Goal: Task Accomplishment & Management: Manage account settings

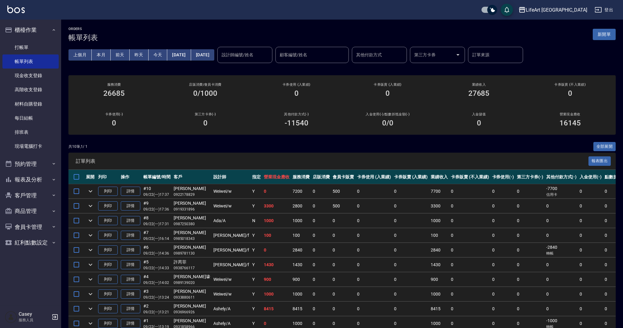
scroll to position [31, 0]
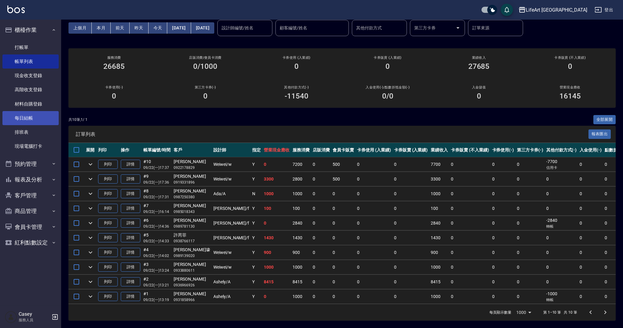
click at [46, 120] on link "每日結帳" at bounding box center [30, 118] width 56 height 14
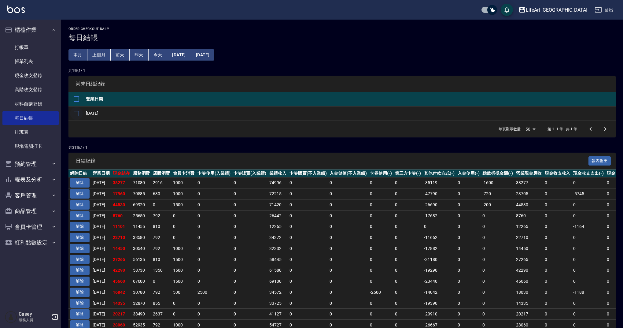
click at [77, 113] on input "checkbox" at bounding box center [76, 113] width 13 height 13
checkbox input "true"
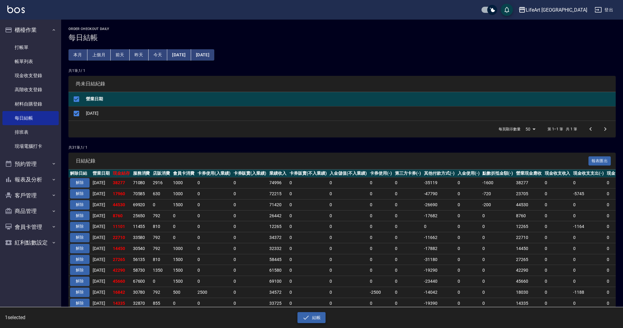
click at [309, 318] on icon "button" at bounding box center [305, 316] width 7 height 7
click at [292, 24] on button "確定" at bounding box center [290, 24] width 20 height 9
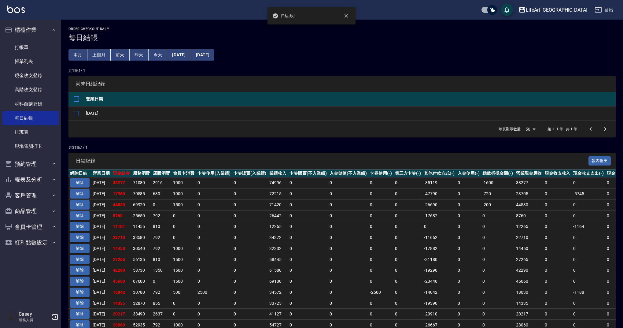
checkbox input "false"
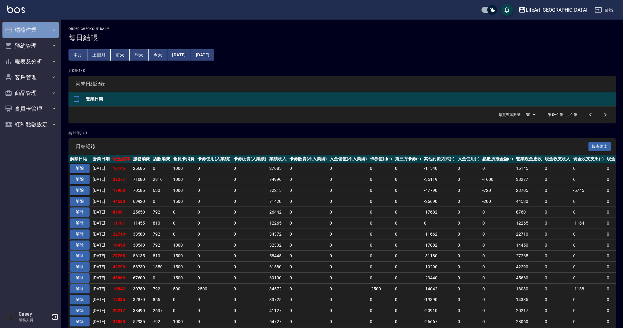
click at [37, 27] on button "櫃檯作業" at bounding box center [30, 30] width 56 height 16
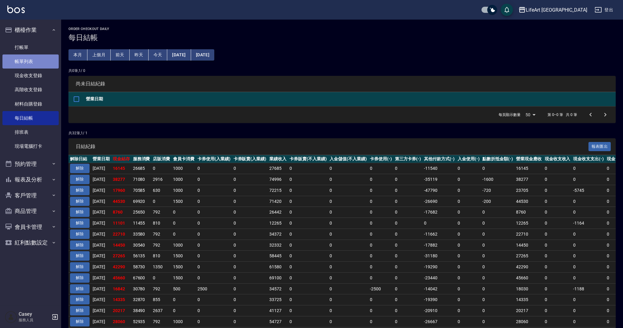
click at [46, 62] on link "帳單列表" at bounding box center [30, 61] width 56 height 14
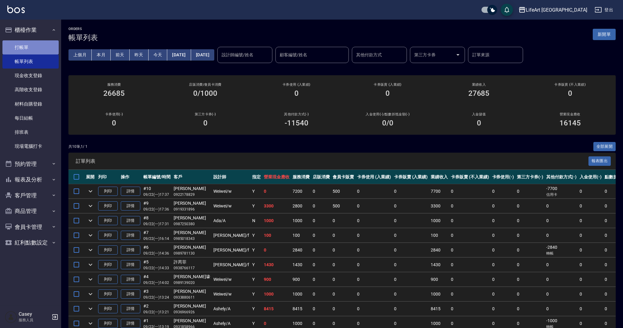
click at [22, 45] on link "打帳單" at bounding box center [30, 47] width 56 height 14
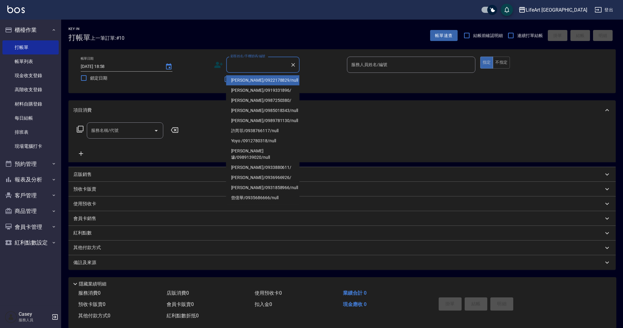
click at [253, 64] on input "顧客姓名/手機號碼/編號" at bounding box center [258, 64] width 59 height 11
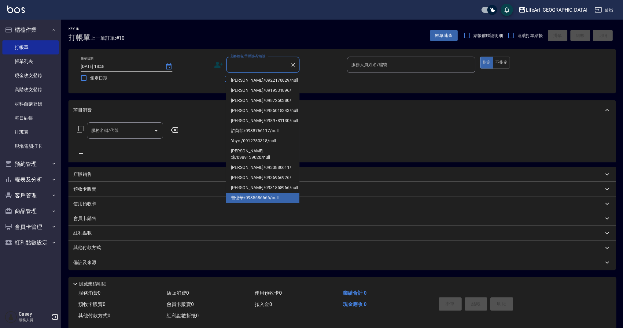
click at [262, 192] on li "曾億華/0935686666/null" at bounding box center [262, 197] width 73 height 10
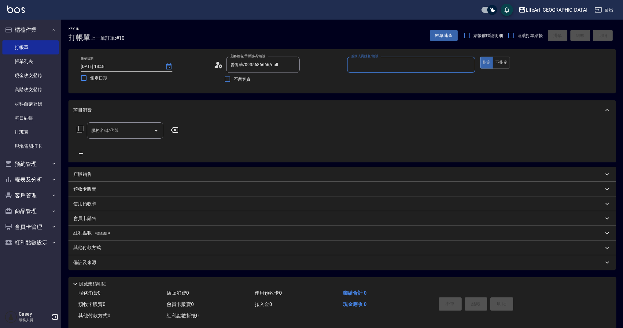
type input "曾億華/0935686666/null"
click at [377, 67] on input "服務人員姓名/編號" at bounding box center [411, 64] width 123 height 11
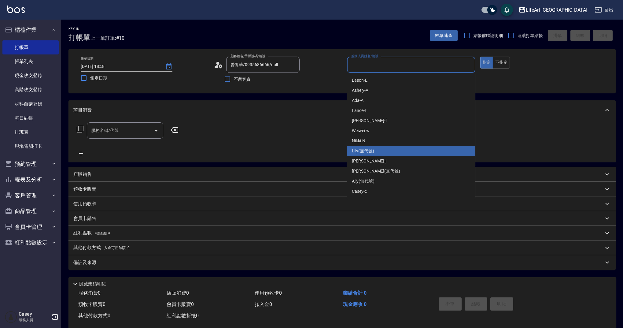
click at [360, 152] on span "Lily (無代號)" at bounding box center [363, 151] width 22 height 6
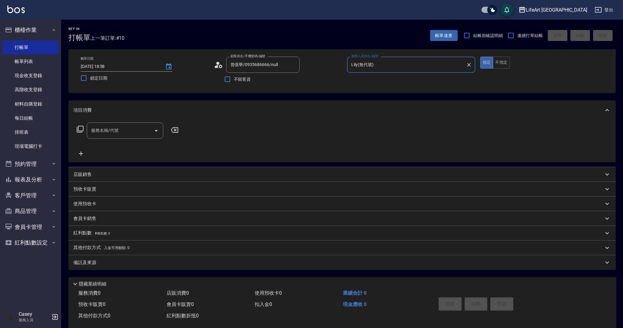
type input "Lily(無代號)"
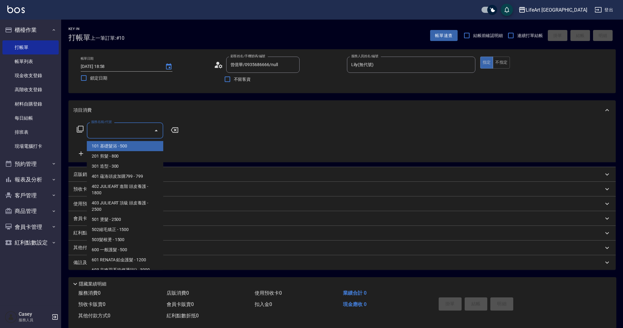
click at [133, 134] on input "服務名稱/代號" at bounding box center [121, 130] width 62 height 11
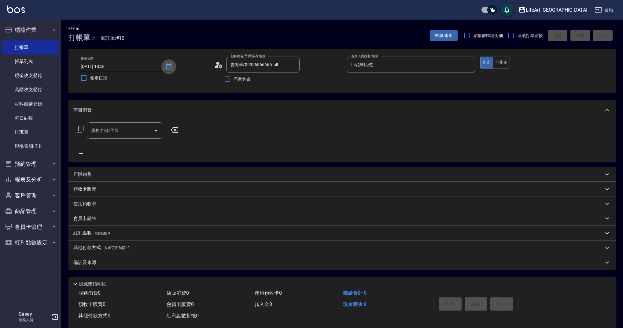
click at [166, 65] on icon "Choose date, selected date is 2025-09-22" at bounding box center [168, 66] width 7 height 7
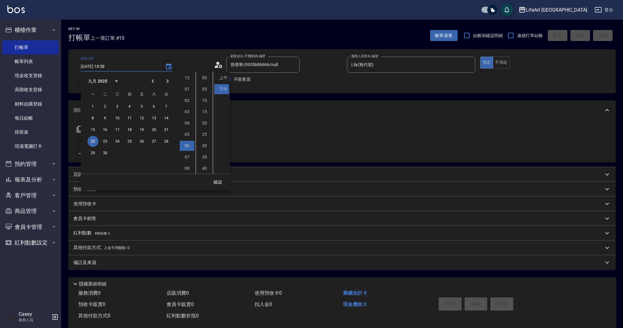
scroll to position [34, 0]
click at [100, 140] on button "23" at bounding box center [105, 141] width 11 height 11
type input "2025/09/23 18:58"
click at [104, 141] on button "23" at bounding box center [105, 141] width 11 height 11
click at [218, 183] on button "確認" at bounding box center [218, 181] width 20 height 11
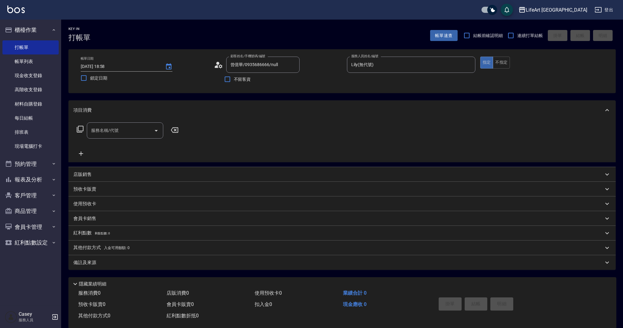
click at [125, 125] on div "服務名稱/代號" at bounding box center [125, 130] width 76 height 16
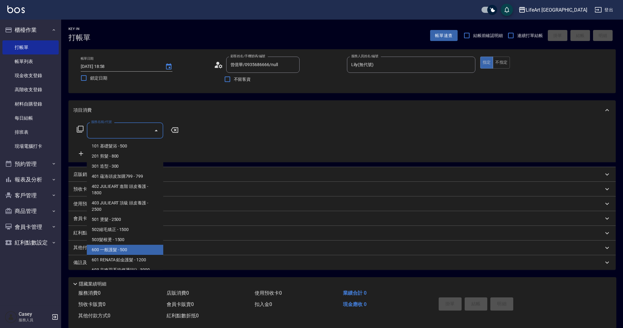
scroll to position [78, 0]
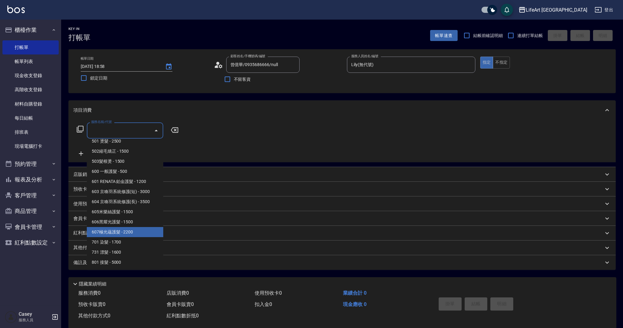
click at [134, 232] on span "607極光蘊護髮 - 2200" at bounding box center [125, 232] width 76 height 10
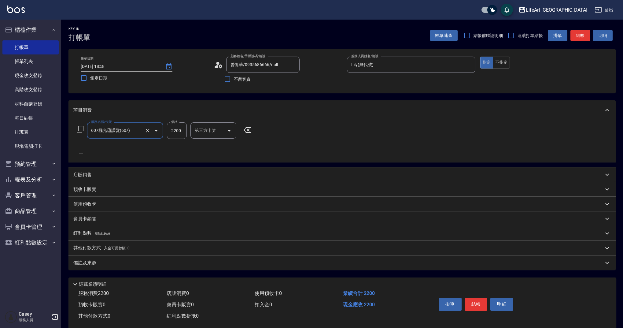
type input "607極光蘊護髮(607)"
click at [82, 154] on icon at bounding box center [81, 154] width 4 height 4
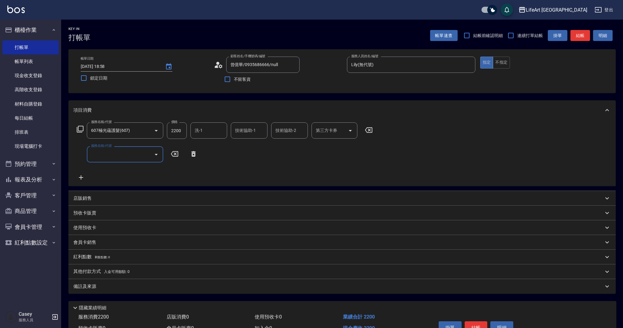
click at [157, 159] on div at bounding box center [155, 154] width 9 height 16
click at [157, 155] on icon "Open" at bounding box center [155, 154] width 7 height 7
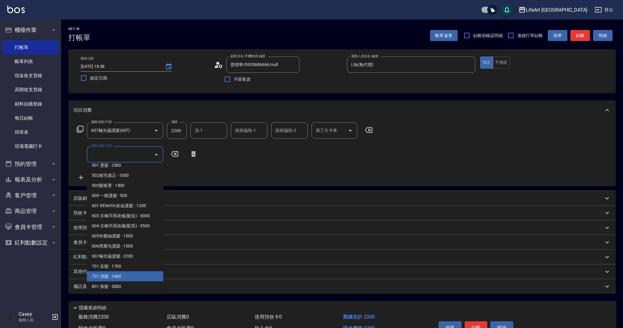
click at [117, 276] on span "731 漂髮 - 1600" at bounding box center [125, 276] width 76 height 10
type input "731 漂髮(731)"
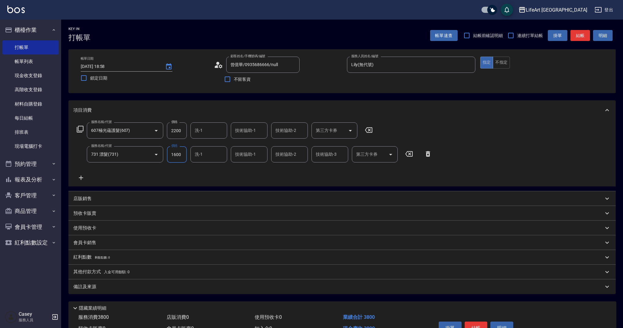
drag, startPoint x: 181, startPoint y: 154, endPoint x: 169, endPoint y: 154, distance: 11.9
click at [169, 154] on input "1600" at bounding box center [177, 154] width 20 height 16
type input "200"
click at [474, 326] on button "結帳" at bounding box center [475, 327] width 23 height 13
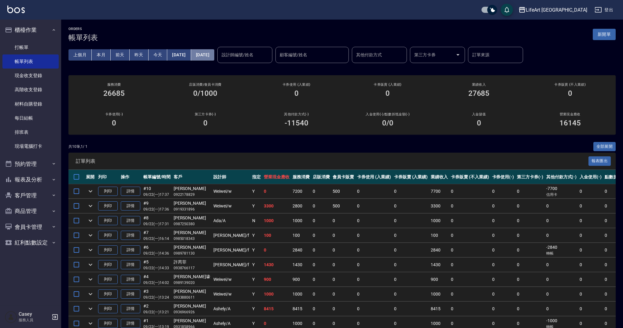
click at [214, 53] on button "[DATE]" at bounding box center [202, 54] width 23 height 11
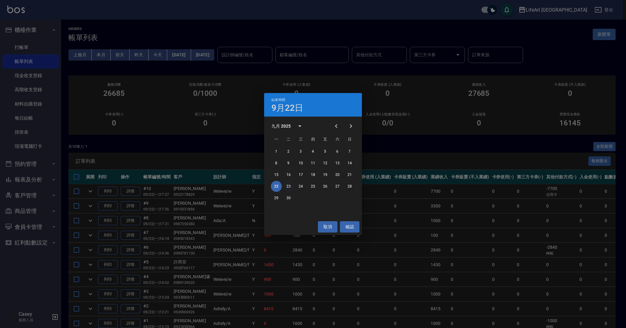
click at [285, 185] on button "23" at bounding box center [288, 186] width 11 height 11
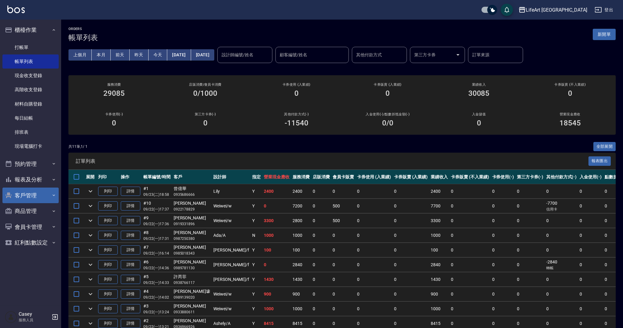
click at [39, 197] on button "客戶管理" at bounding box center [30, 195] width 56 height 16
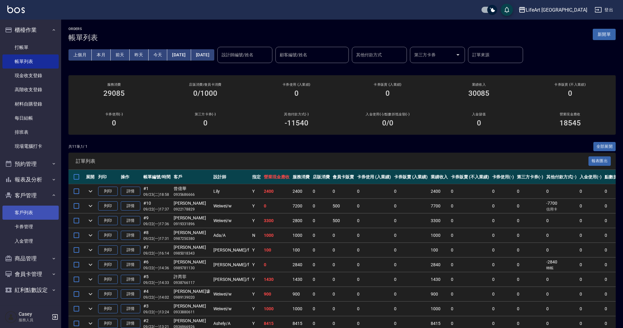
click at [36, 213] on link "客戶列表" at bounding box center [30, 212] width 56 height 14
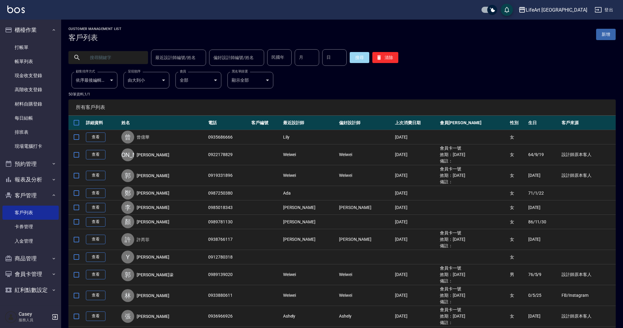
click at [104, 55] on input "text" at bounding box center [114, 57] width 57 height 16
type input "j"
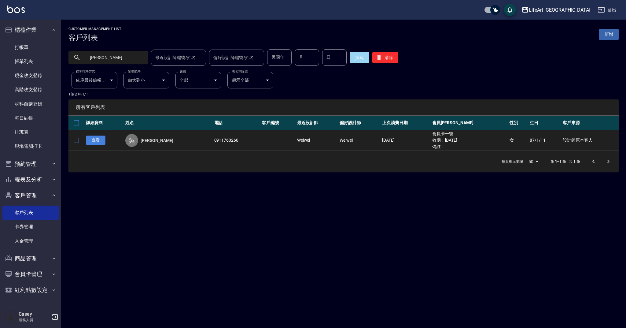
type input "吳鈺"
click at [90, 141] on link "查看" at bounding box center [96, 139] width 20 height 9
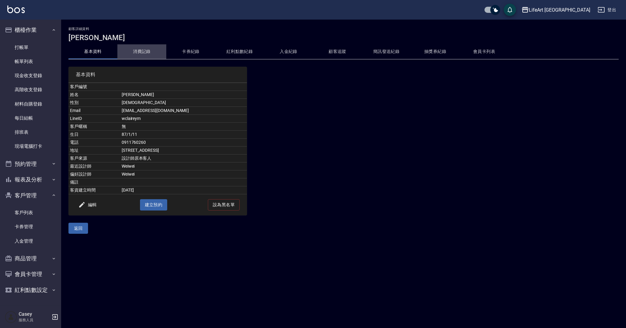
click at [142, 55] on button "消費記錄" at bounding box center [141, 51] width 49 height 15
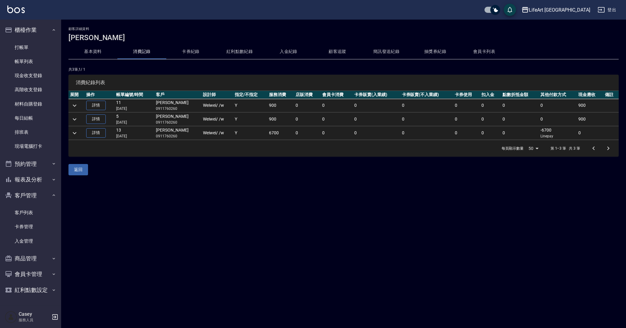
click at [74, 135] on icon "expand row" at bounding box center [74, 132] width 7 height 7
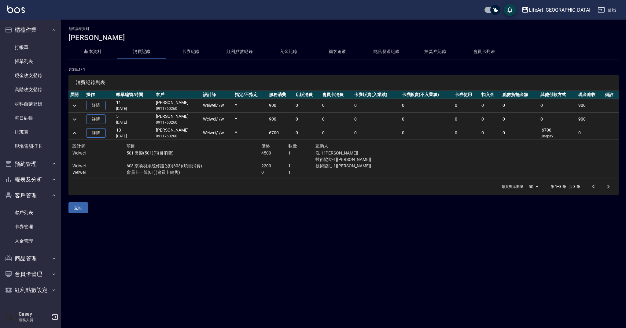
click at [93, 58] on button "基本資料" at bounding box center [92, 51] width 49 height 15
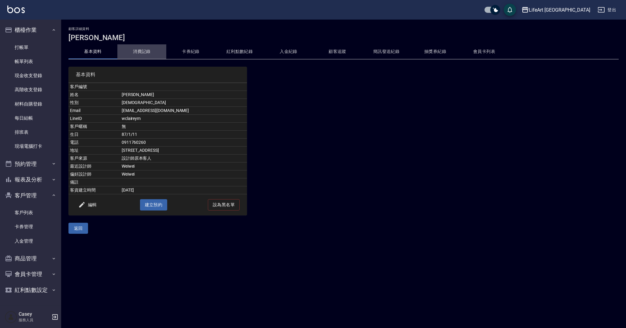
click at [145, 53] on button "消費記錄" at bounding box center [141, 51] width 49 height 15
